Goal: Task Accomplishment & Management: Use online tool/utility

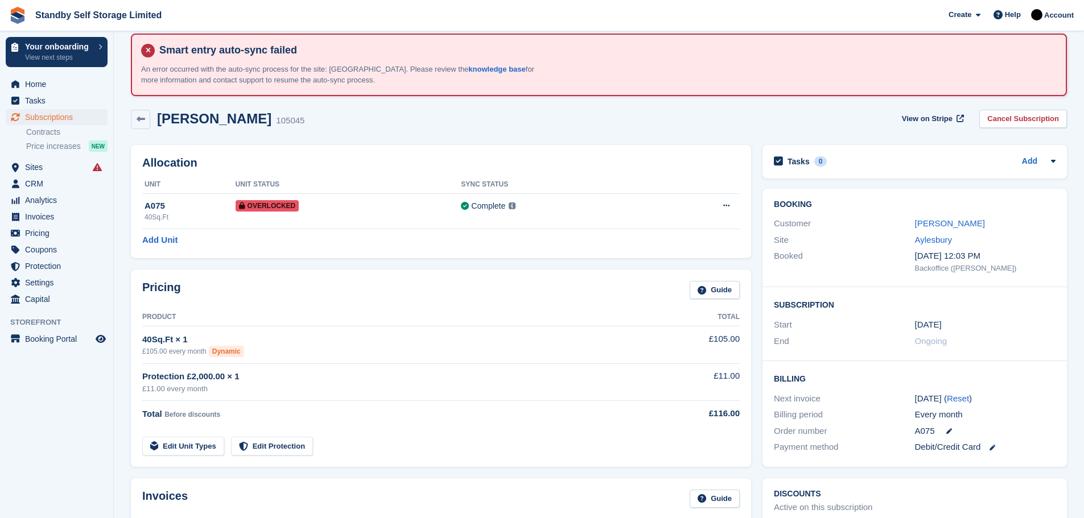
scroll to position [17, 0]
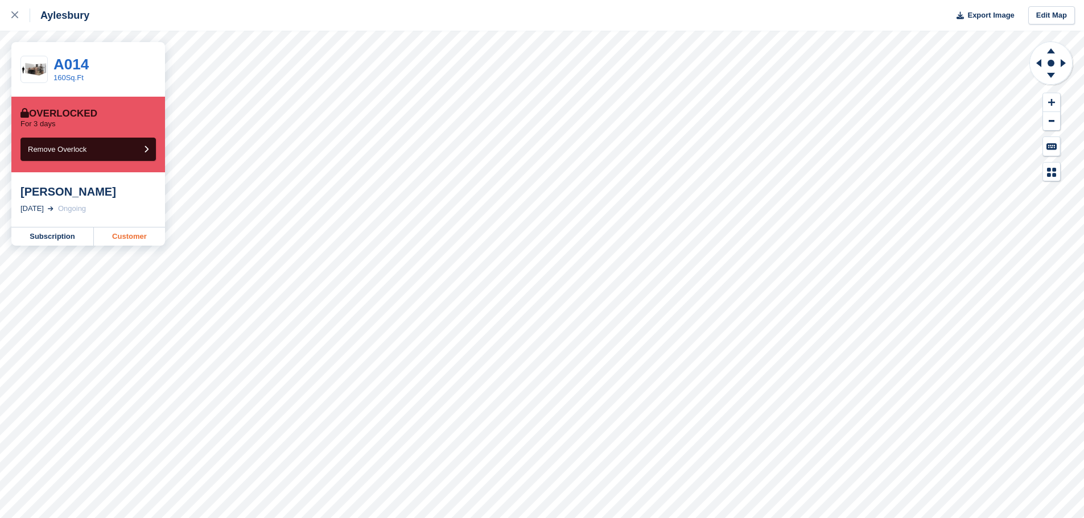
click at [127, 236] on link "Customer" at bounding box center [129, 237] width 71 height 18
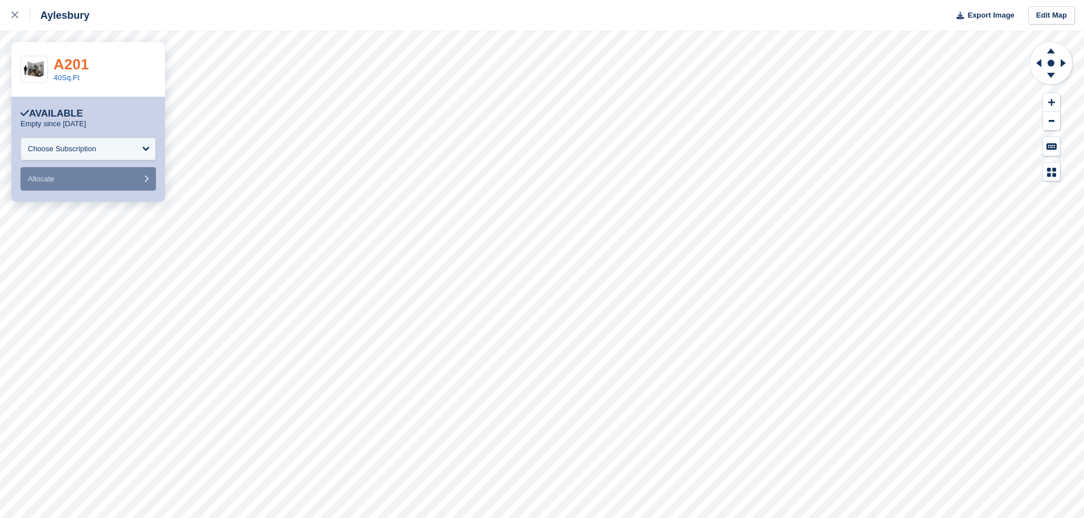
click at [73, 64] on link "A201" at bounding box center [71, 64] width 35 height 17
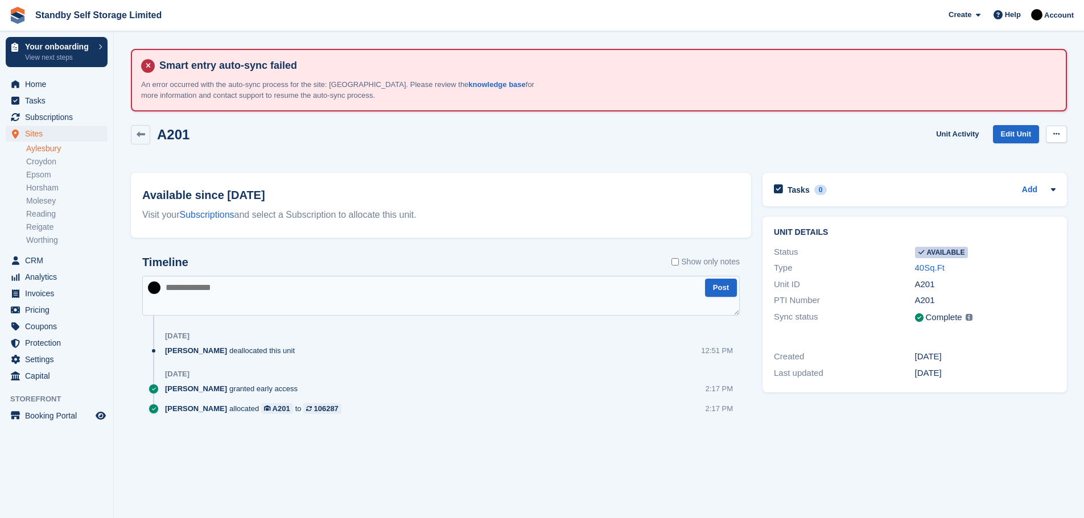
click at [1052, 133] on button at bounding box center [1056, 134] width 21 height 17
click at [1024, 153] on p "Make unavailable" at bounding box center [1012, 156] width 99 height 15
